Goal: Task Accomplishment & Management: Manage account settings

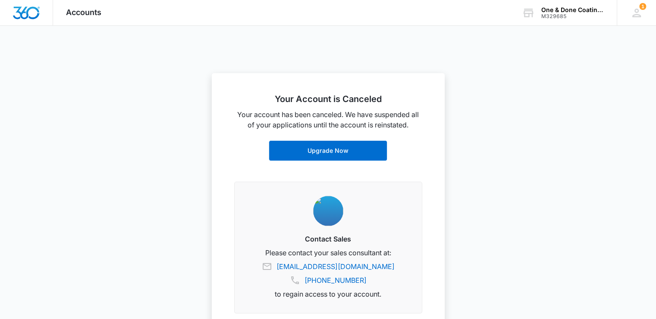
scroll to position [22, 0]
click at [640, 15] on icon at bounding box center [636, 13] width 9 height 9
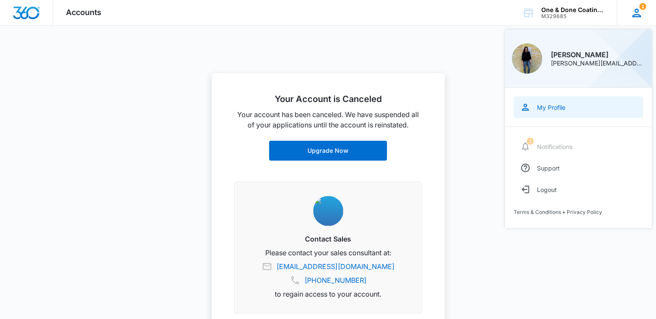
click at [547, 107] on div "My Profile" at bounding box center [551, 107] width 28 height 7
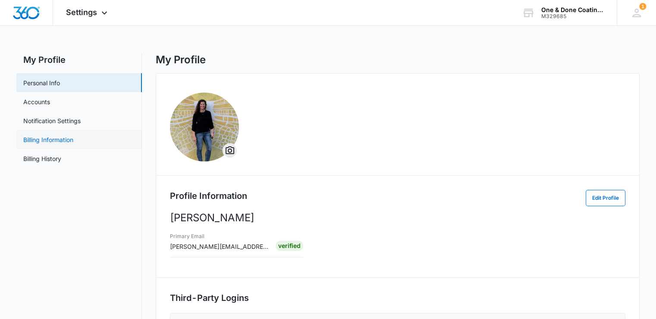
click at [42, 139] on link "Billing Information" at bounding box center [48, 139] width 50 height 9
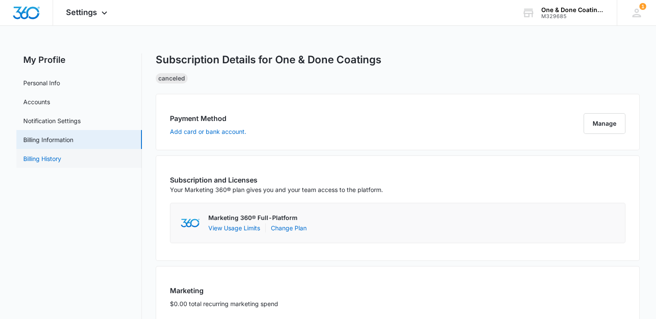
click at [48, 162] on link "Billing History" at bounding box center [42, 158] width 38 height 9
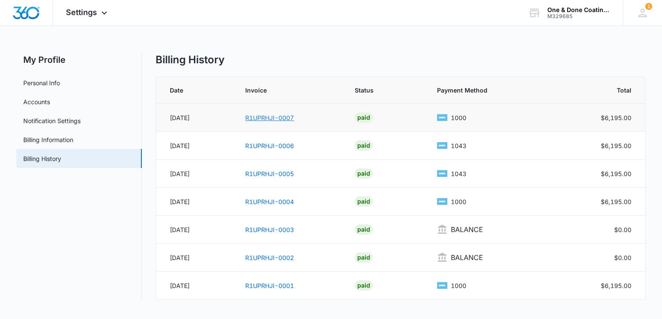
click at [270, 116] on link "R1UPRHJI-0007" at bounding box center [269, 117] width 49 height 7
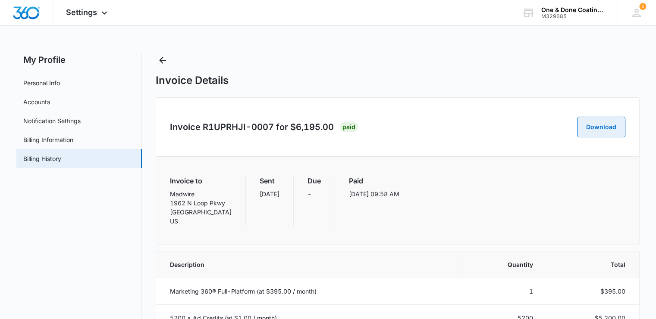
click at [599, 119] on button "Download" at bounding box center [601, 127] width 48 height 21
